Goal: Information Seeking & Learning: Learn about a topic

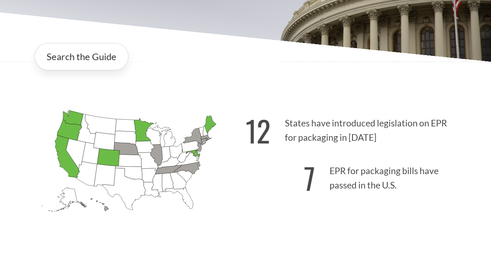
scroll to position [97, 0]
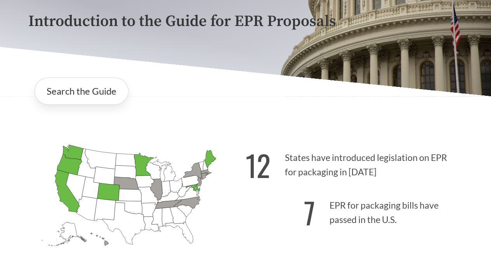
click at [70, 155] on icon "[US_STATE] Passed: 1" at bounding box center [72, 152] width 21 height 15
click at [68, 95] on link "Search the Guide" at bounding box center [82, 91] width 94 height 27
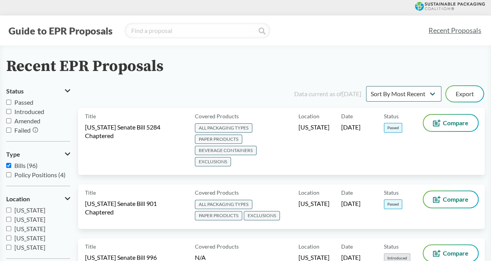
click at [8, 103] on input "Passed" at bounding box center [8, 102] width 5 height 5
checkbox input "true"
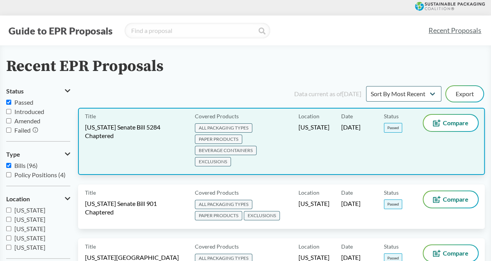
click at [223, 126] on span "ALL PACKAGING TYPES" at bounding box center [223, 127] width 57 height 9
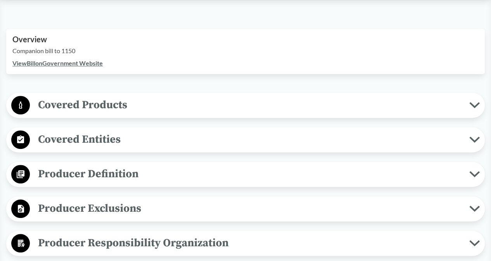
scroll to position [257, 0]
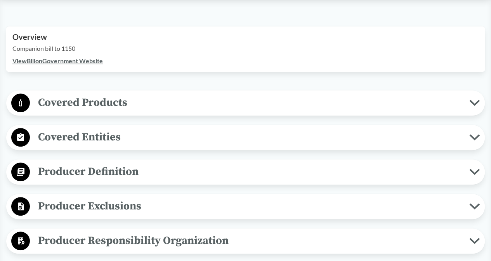
click at [86, 59] on link "View Bill on Government Website" at bounding box center [57, 60] width 90 height 7
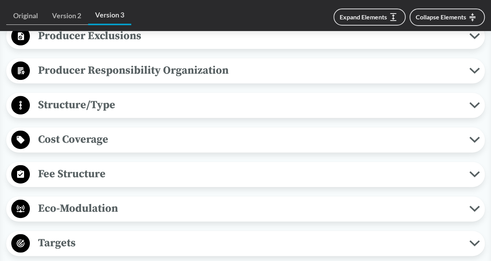
scroll to position [425, 0]
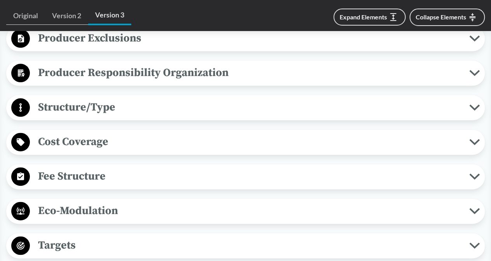
click at [473, 141] on icon at bounding box center [474, 142] width 8 height 4
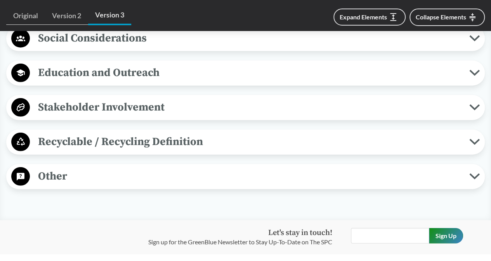
scroll to position [993, 0]
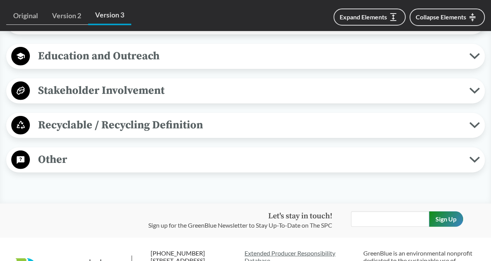
click at [467, 125] on span "Recyclable / Recycling Definition" at bounding box center [249, 124] width 439 height 17
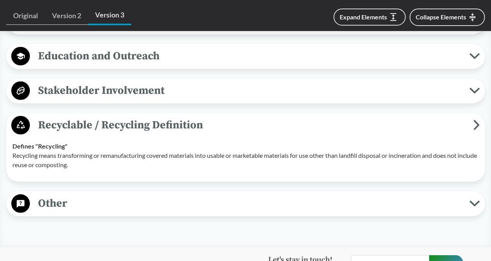
click at [473, 89] on icon at bounding box center [474, 91] width 8 height 4
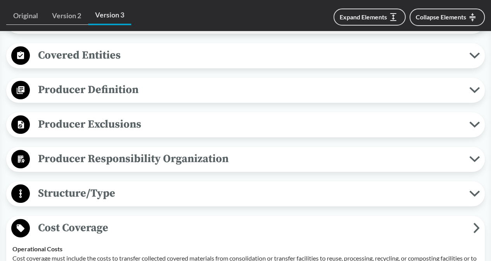
scroll to position [267, 0]
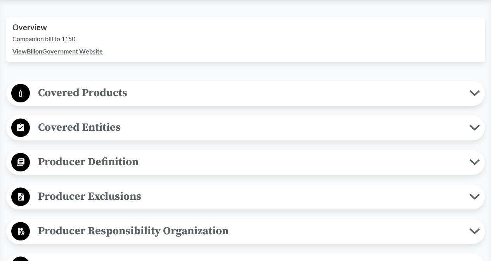
click at [151, 97] on span "Covered Products" at bounding box center [249, 92] width 439 height 17
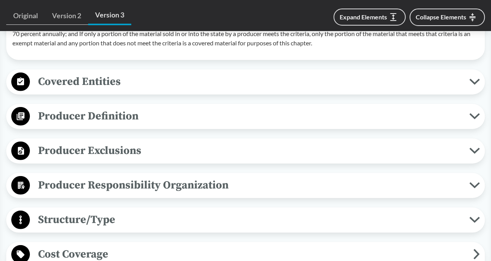
scroll to position [970, 0]
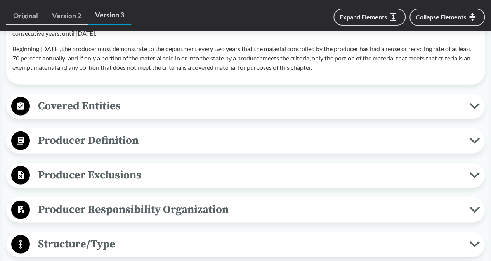
click at [474, 109] on icon at bounding box center [474, 106] width 10 height 6
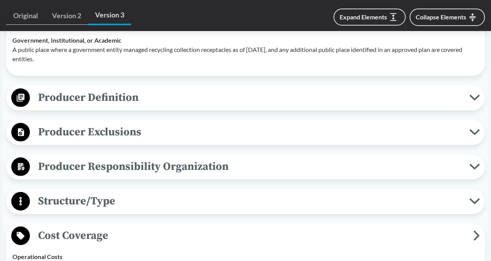
scroll to position [1113, 0]
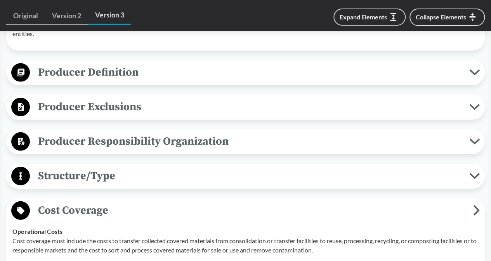
click at [466, 81] on span "Producer Definition" at bounding box center [249, 72] width 439 height 17
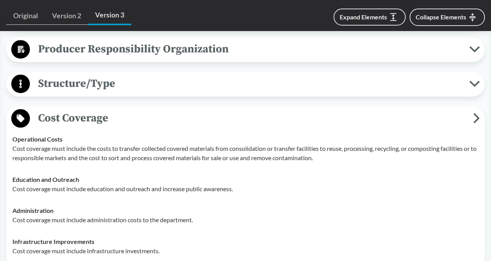
scroll to position [1671, 0]
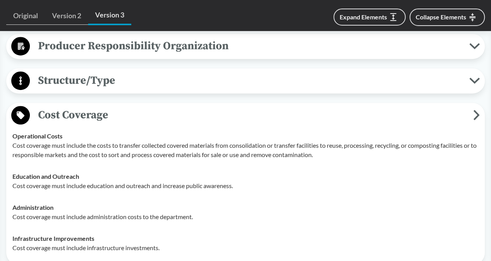
click at [476, 48] on icon at bounding box center [474, 46] width 8 height 4
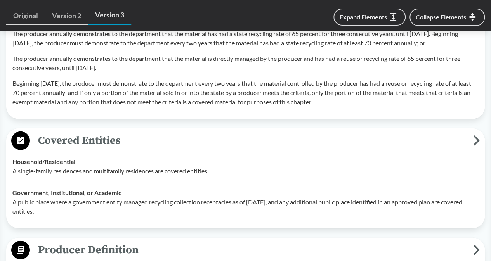
scroll to position [913, 0]
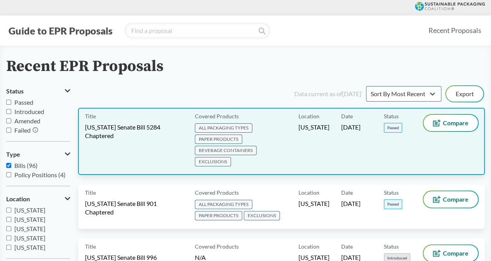
click at [117, 127] on span "[US_STATE] Senate Bill 5284 Chaptered" at bounding box center [135, 131] width 100 height 17
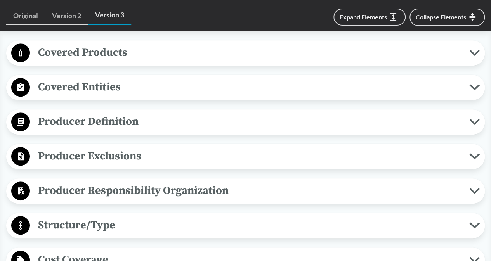
scroll to position [305, 0]
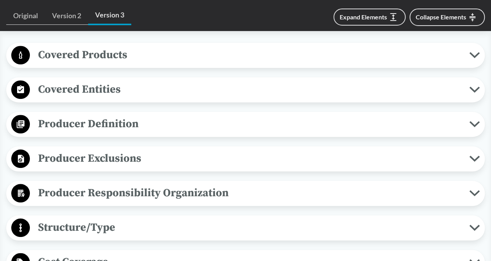
click at [467, 121] on span "Producer Definition" at bounding box center [249, 123] width 439 height 17
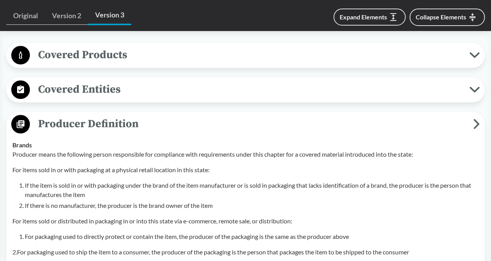
click at [471, 125] on span "Producer Definition" at bounding box center [251, 123] width 443 height 17
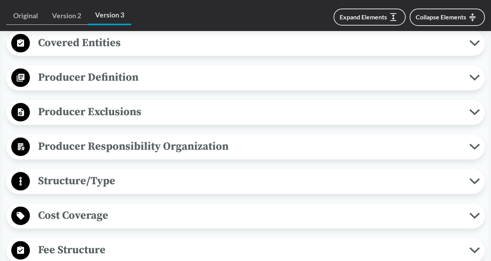
scroll to position [354, 0]
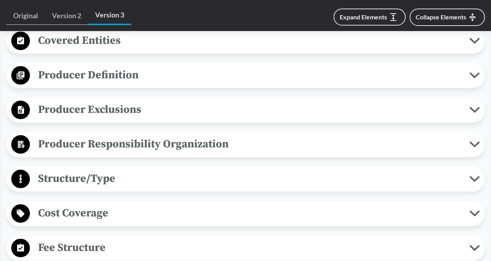
click at [458, 144] on span "Producer Responsibility Organization" at bounding box center [249, 143] width 439 height 17
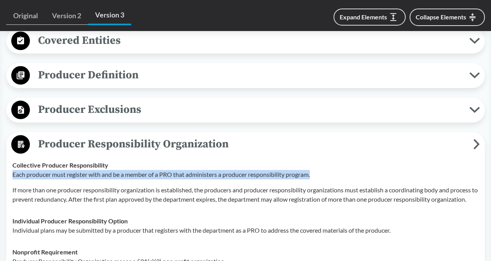
drag, startPoint x: 10, startPoint y: 173, endPoint x: 334, endPoint y: 170, distance: 324.4
click at [334, 170] on td "Collective Producer Responsibility Each producer must register with and be a me…" at bounding box center [245, 182] width 473 height 56
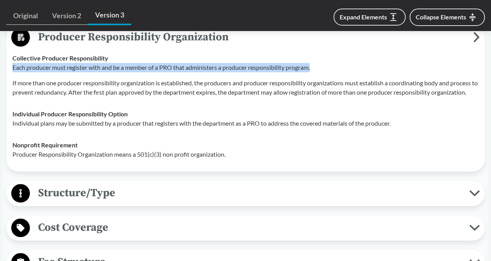
scroll to position [459, 0]
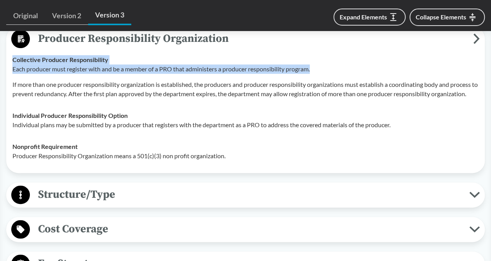
drag, startPoint x: 12, startPoint y: 57, endPoint x: 333, endPoint y: 66, distance: 320.6
click at [333, 66] on div "Collective Producer Responsibility Each producer must register with and be a me…" at bounding box center [245, 76] width 466 height 43
copy div "Collective Producer Responsibility Each producer must register with and be a me…"
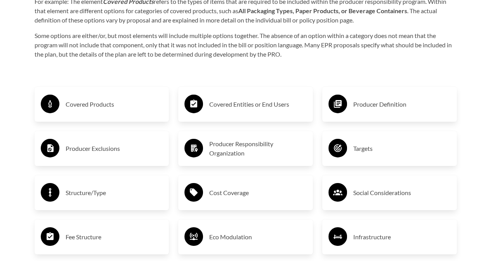
scroll to position [1224, 0]
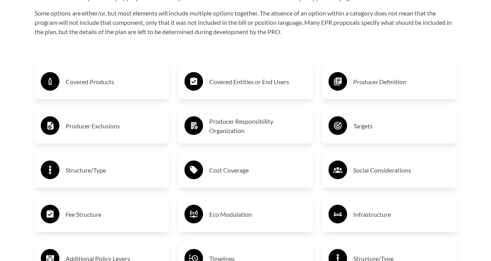
click at [85, 86] on h3 "Covered Products" at bounding box center [114, 82] width 97 height 12
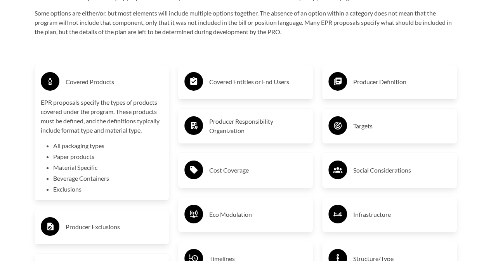
click at [212, 83] on h3 "Covered Entities or End Users" at bounding box center [257, 82] width 97 height 12
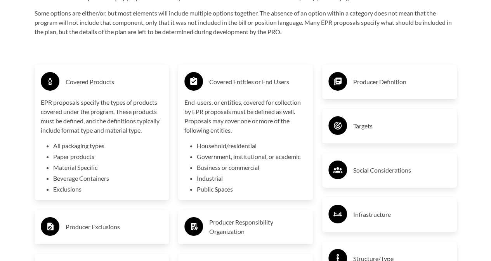
click at [375, 87] on h3 "Producer Definition" at bounding box center [401, 82] width 97 height 12
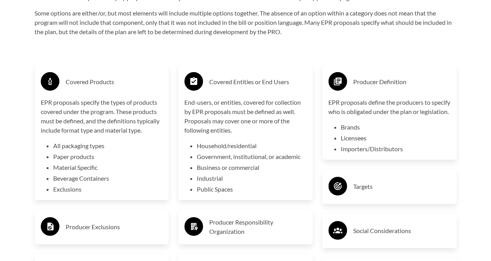
click at [347, 132] on li "Brands" at bounding box center [396, 127] width 110 height 9
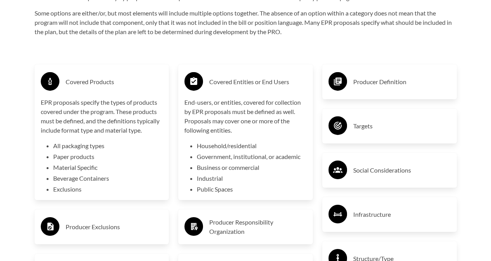
click at [378, 88] on h3 "Producer Definition" at bounding box center [401, 82] width 97 height 12
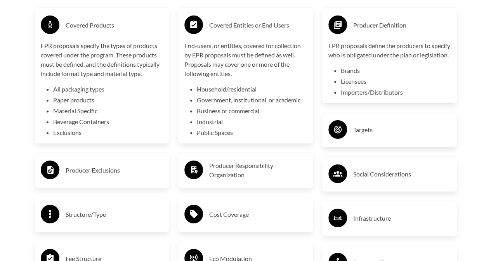
scroll to position [1287, 0]
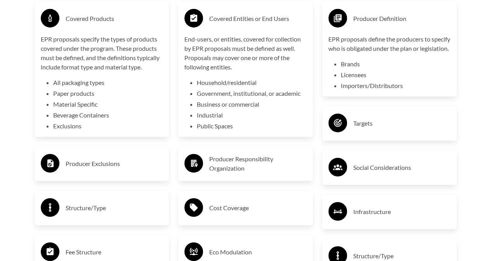
click at [104, 169] on h3 "Producer Exclusions" at bounding box center [114, 164] width 97 height 12
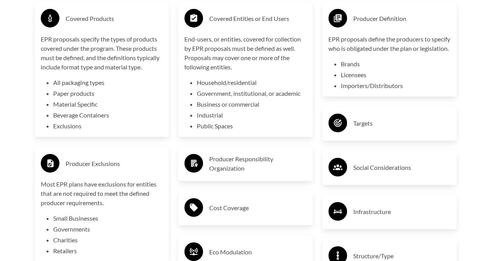
click at [218, 165] on h3 "Producer Responsibility Organization" at bounding box center [257, 163] width 97 height 19
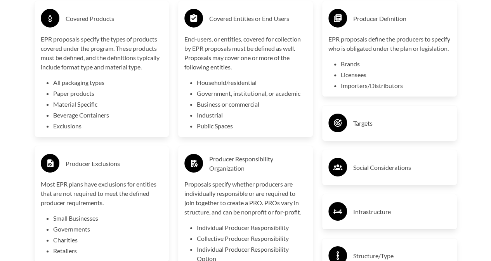
click at [372, 135] on div "Targets" at bounding box center [389, 123] width 122 height 23
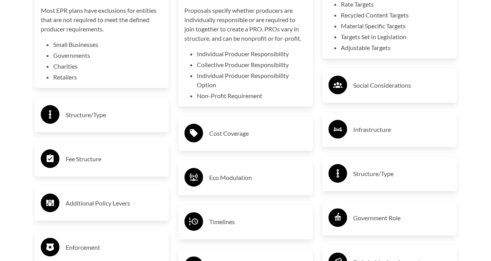
scroll to position [1468, 0]
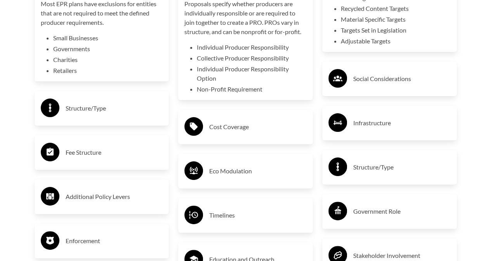
click at [105, 111] on h3 "Structure/Type" at bounding box center [114, 108] width 97 height 12
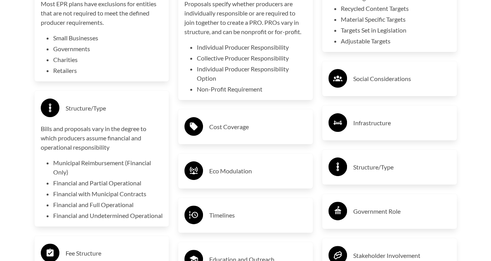
click at [105, 111] on h3 "Structure/Type" at bounding box center [114, 108] width 97 height 12
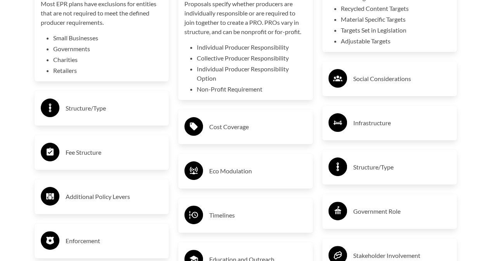
click at [216, 125] on h3 "Cost Coverage" at bounding box center [257, 127] width 97 height 12
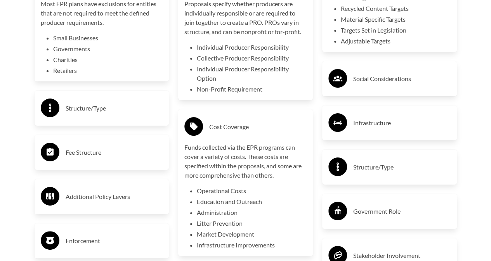
click at [216, 125] on h3 "Cost Coverage" at bounding box center [257, 127] width 97 height 12
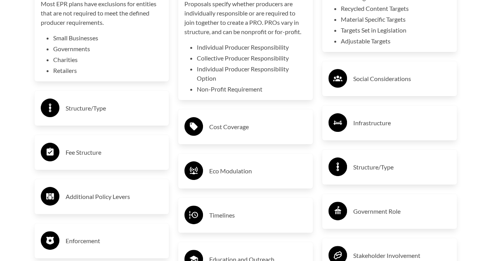
click at [336, 90] on div at bounding box center [337, 79] width 19 height 21
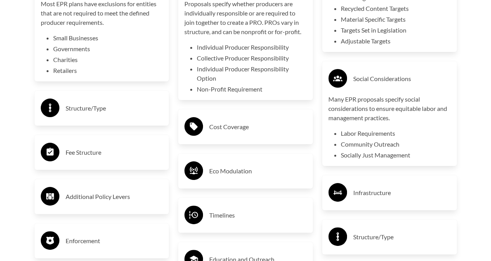
click at [336, 90] on div at bounding box center [337, 79] width 19 height 21
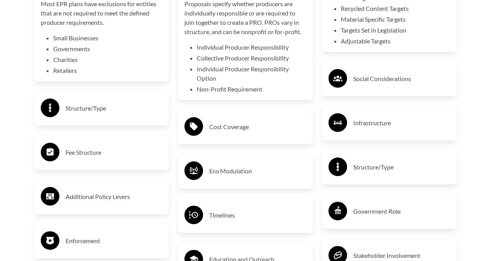
click at [334, 132] on circle at bounding box center [337, 122] width 19 height 19
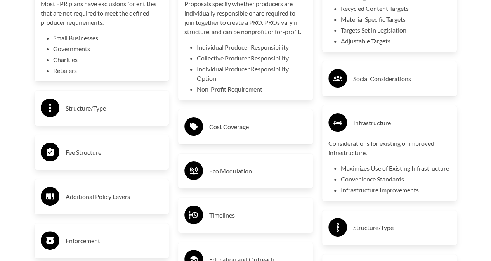
click at [335, 132] on circle at bounding box center [337, 122] width 19 height 19
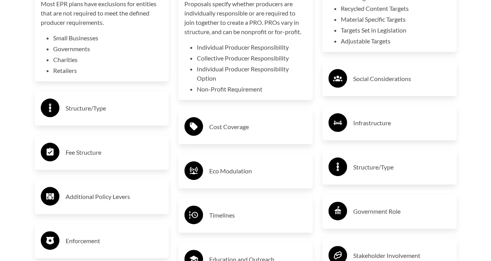
click at [339, 176] on circle at bounding box center [337, 167] width 19 height 19
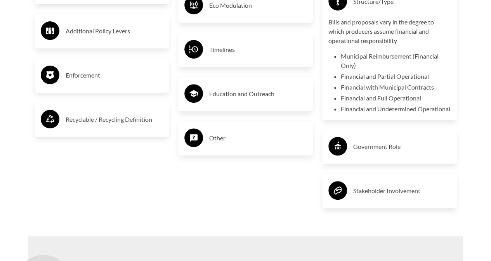
scroll to position [1647, 0]
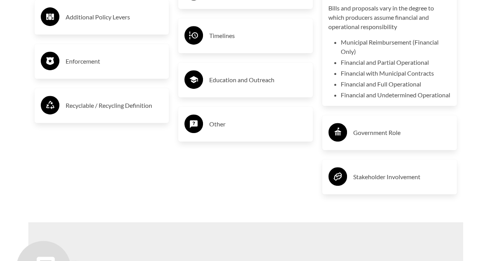
click at [333, 142] on circle at bounding box center [337, 132] width 19 height 19
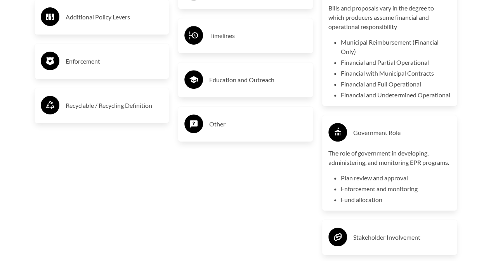
click at [333, 142] on circle at bounding box center [337, 132] width 19 height 19
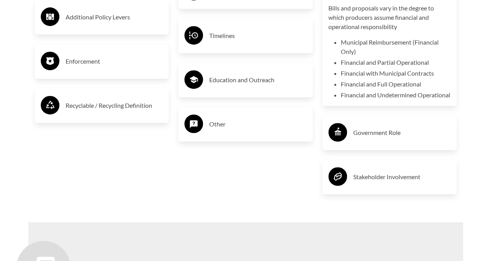
click at [339, 181] on icon at bounding box center [337, 177] width 8 height 8
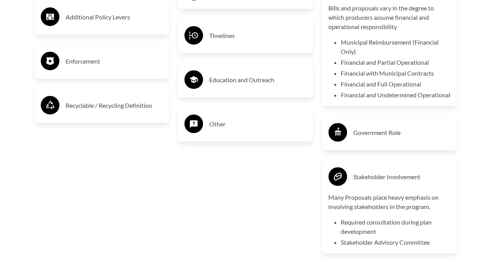
click at [342, 186] on circle at bounding box center [337, 176] width 19 height 19
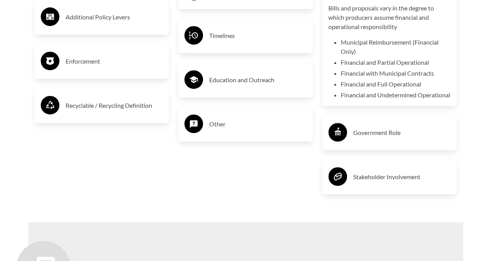
click at [94, 64] on h3 "Enforcement" at bounding box center [114, 61] width 97 height 12
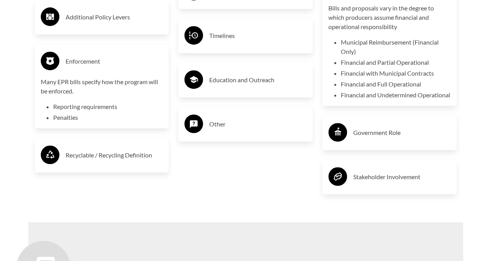
click at [94, 64] on h3 "Enforcement" at bounding box center [114, 61] width 97 height 12
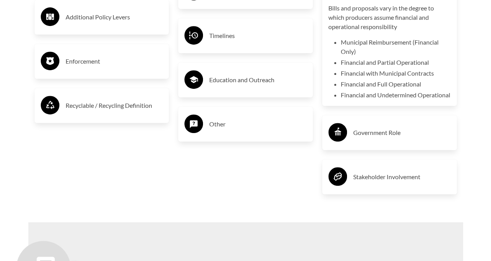
click at [93, 109] on h3 "Recyclable / Recycling Definition" at bounding box center [114, 105] width 97 height 12
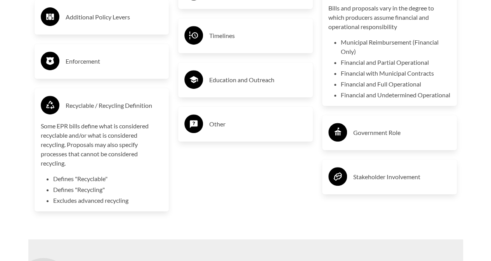
click at [93, 109] on h3 "Recyclable / Recycling Definition" at bounding box center [114, 105] width 97 height 12
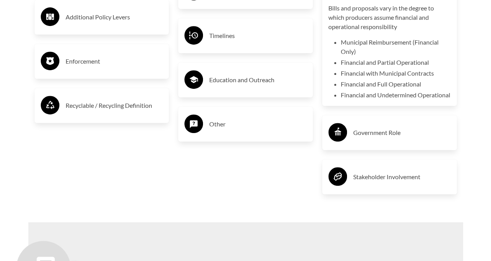
click at [96, 25] on div "Additional Policy Levers" at bounding box center [102, 17] width 122 height 23
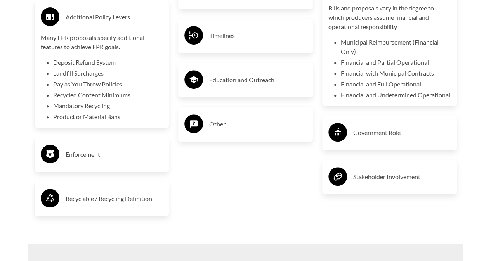
click at [96, 25] on div "Additional Policy Levers" at bounding box center [102, 17] width 122 height 23
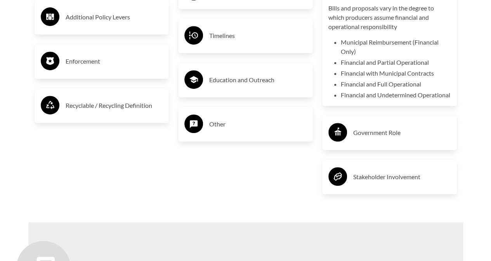
click at [96, 25] on div "Additional Policy Levers" at bounding box center [102, 17] width 122 height 23
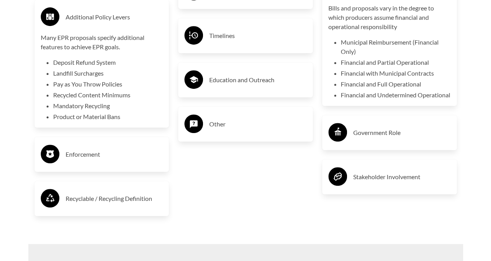
click at [96, 25] on div "Additional Policy Levers" at bounding box center [102, 17] width 122 height 23
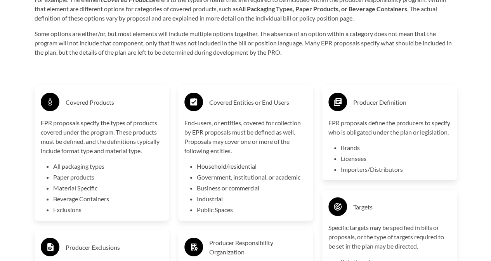
scroll to position [1218, 0]
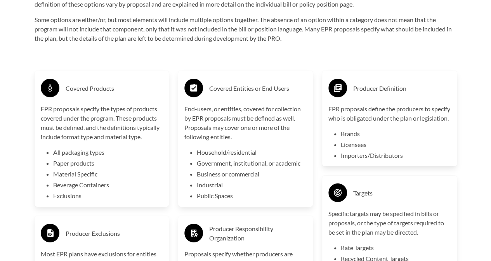
click at [338, 92] on icon at bounding box center [338, 88] width 8 height 8
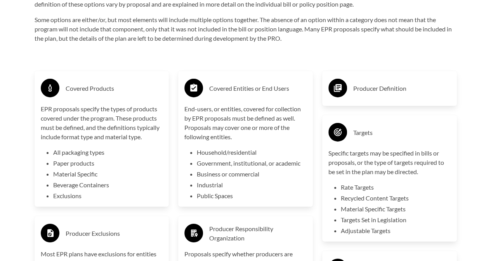
click at [338, 92] on icon at bounding box center [338, 88] width 8 height 8
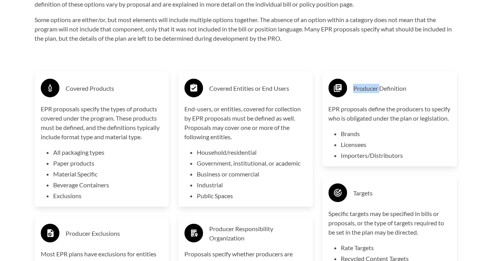
click at [338, 92] on icon at bounding box center [338, 88] width 8 height 8
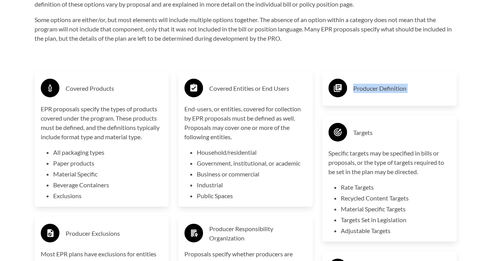
click at [338, 92] on icon at bounding box center [338, 88] width 8 height 8
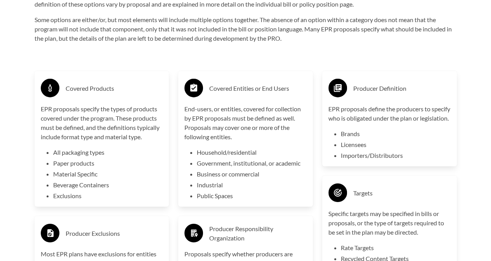
click at [337, 87] on icon at bounding box center [338, 88] width 8 height 8
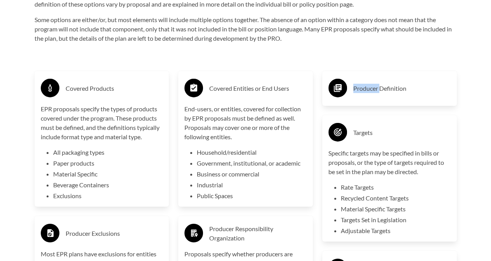
click at [337, 87] on icon at bounding box center [338, 88] width 8 height 8
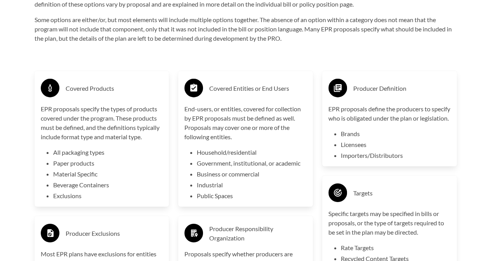
click at [342, 139] on li "Brands" at bounding box center [396, 133] width 110 height 9
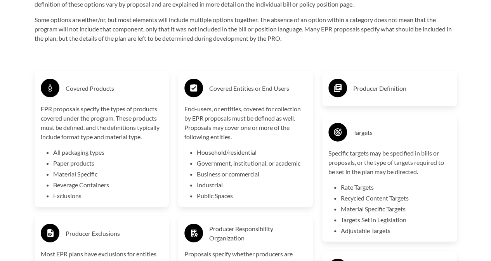
click at [339, 91] on icon at bounding box center [338, 88] width 8 height 8
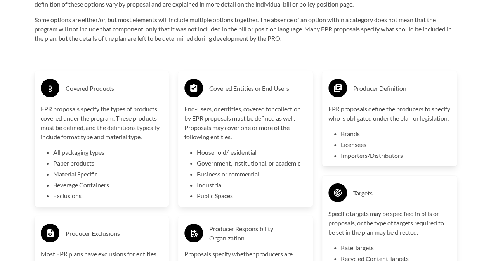
click at [349, 149] on li "Licensees" at bounding box center [396, 144] width 110 height 9
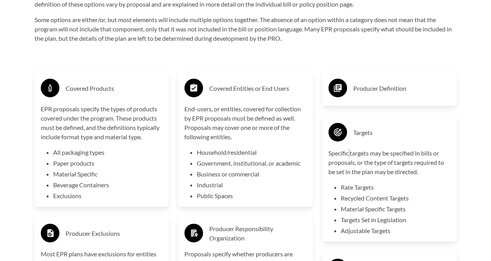
click at [349, 157] on p "Specific targets may be specified in bills or proposals, or the type of targets…" at bounding box center [389, 163] width 122 height 28
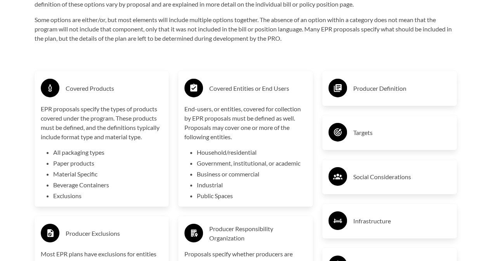
click at [339, 88] on icon at bounding box center [338, 88] width 8 height 8
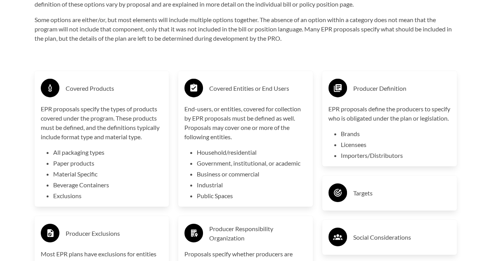
click at [350, 139] on li "Brands" at bounding box center [396, 133] width 110 height 9
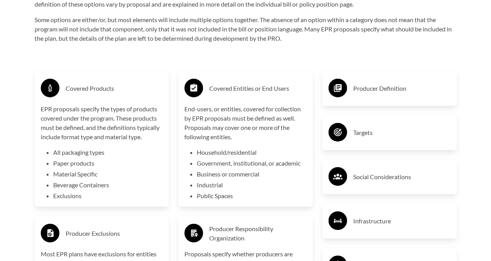
click at [335, 90] on icon at bounding box center [338, 88] width 8 height 8
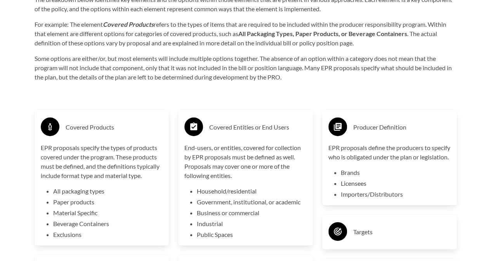
scroll to position [1181, 0]
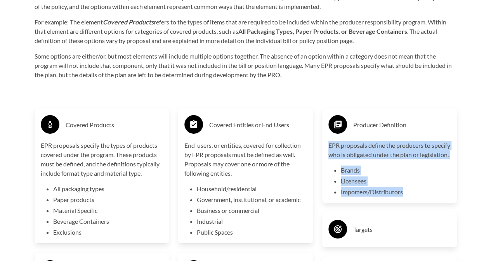
drag, startPoint x: 408, startPoint y: 203, endPoint x: 330, endPoint y: 139, distance: 101.4
click at [330, 139] on div "Producer Definition EPR proposals define the producers to specify who is obliga…" at bounding box center [389, 155] width 122 height 83
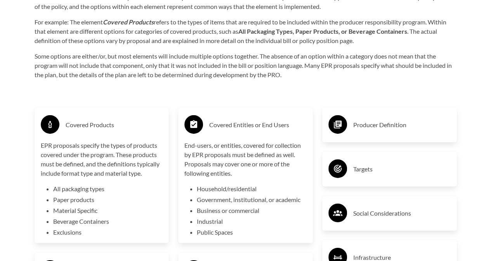
click at [338, 130] on circle at bounding box center [337, 124] width 19 height 19
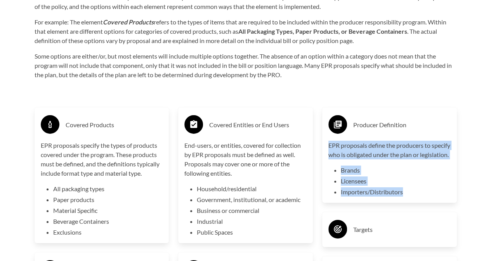
drag, startPoint x: 406, startPoint y: 203, endPoint x: 327, endPoint y: 147, distance: 97.4
click at [327, 147] on div "Producer Definition EPR proposals define the producers to specify who is obliga…" at bounding box center [389, 154] width 135 height 95
copy div "EPR proposals define the producers to specify who is obligated under the plan o…"
